Goal: Transaction & Acquisition: Obtain resource

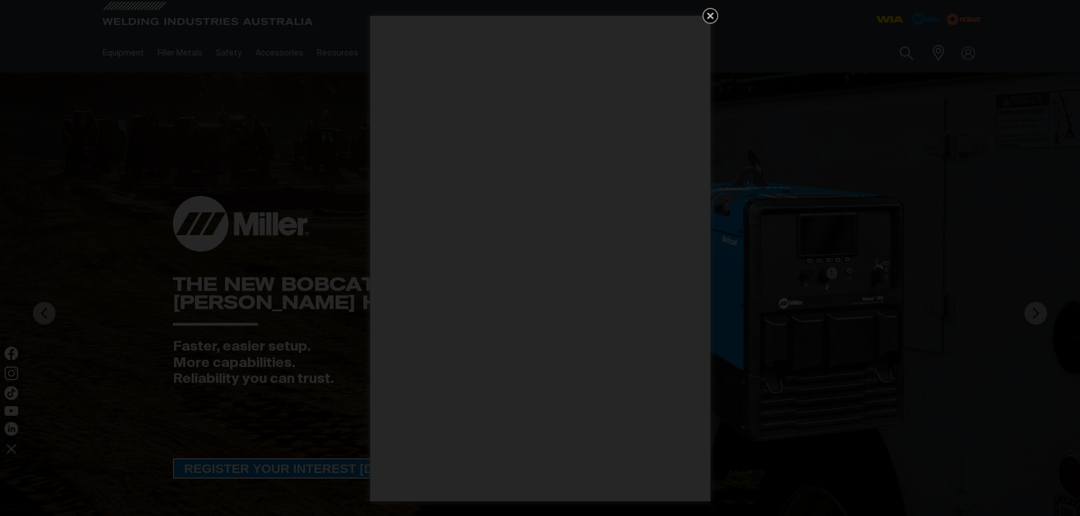
click at [713, 16] on icon "Get 5 WIA Welding Guides Free!" at bounding box center [710, 16] width 14 height 14
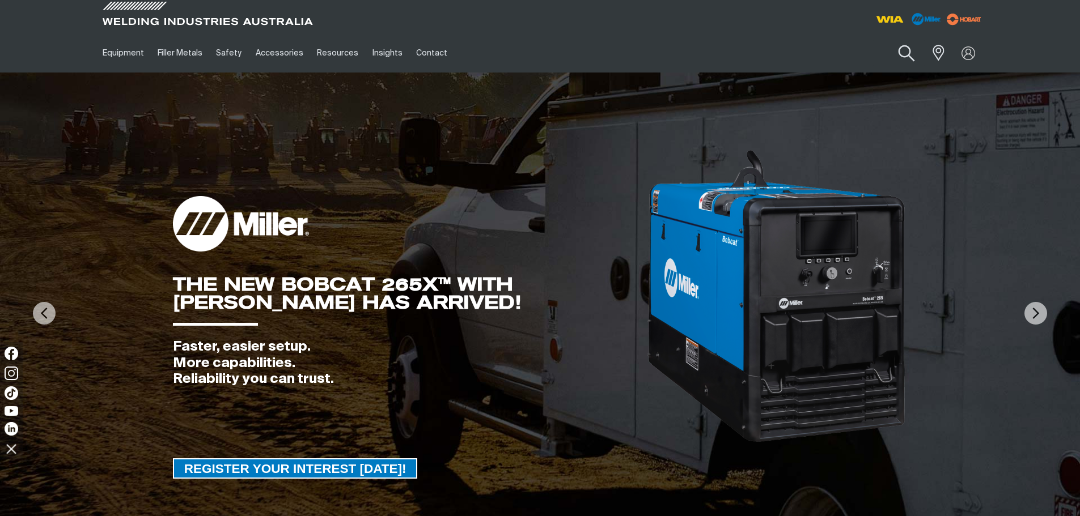
click at [898, 56] on button "Search products" at bounding box center [906, 53] width 46 height 32
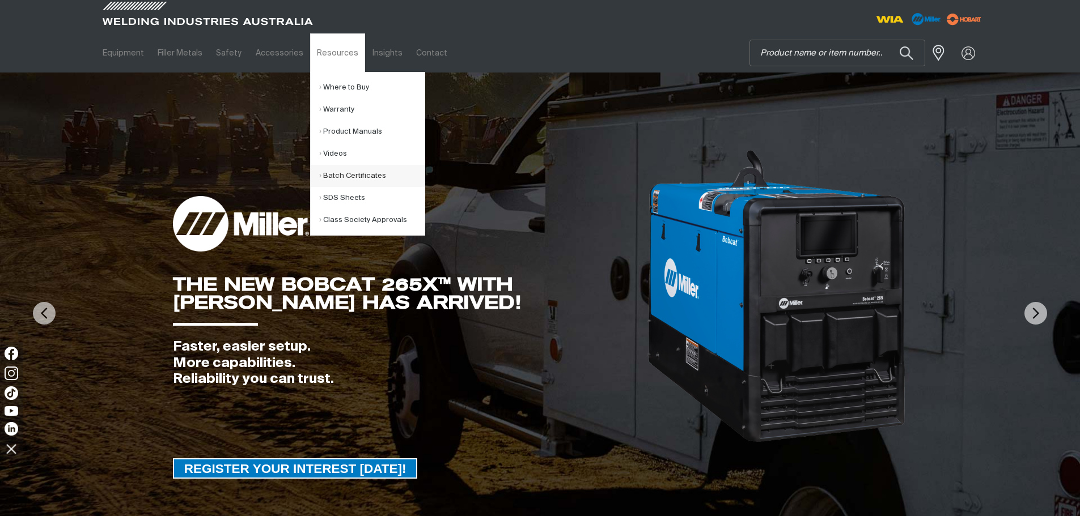
click at [347, 173] on link "Batch Certificates" at bounding box center [371, 176] width 105 height 22
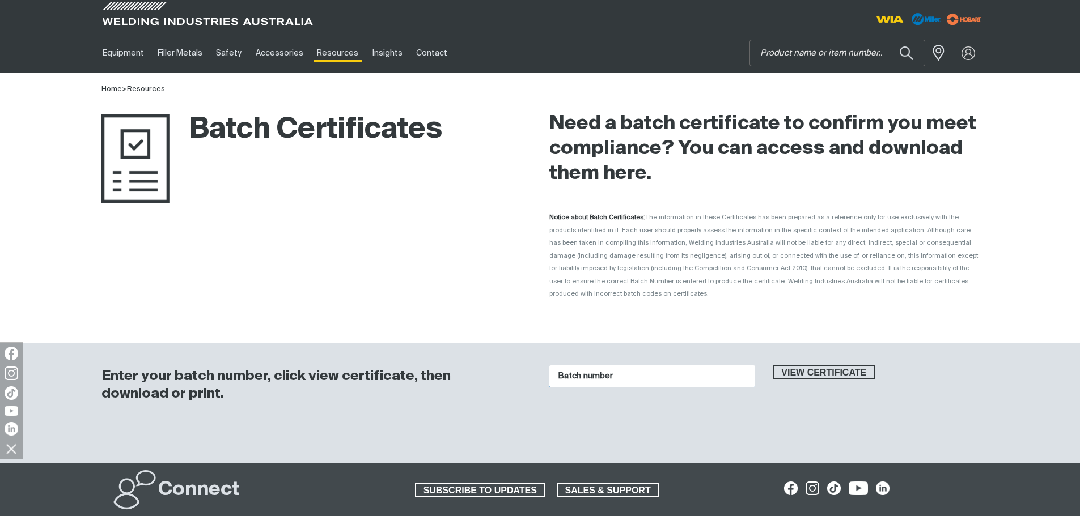
click at [598, 366] on input "Batch number" at bounding box center [652, 377] width 206 height 22
type input "1016302"
click at [773, 366] on button "View certificate" at bounding box center [824, 373] width 102 height 15
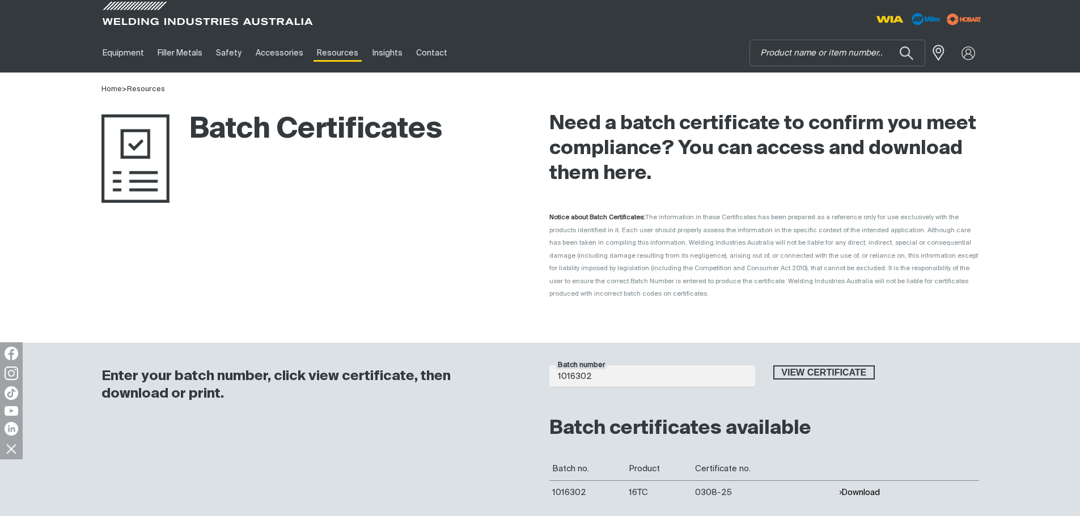
click at [859, 488] on button "Download" at bounding box center [858, 493] width 41 height 10
